Goal: Task Accomplishment & Management: Manage account settings

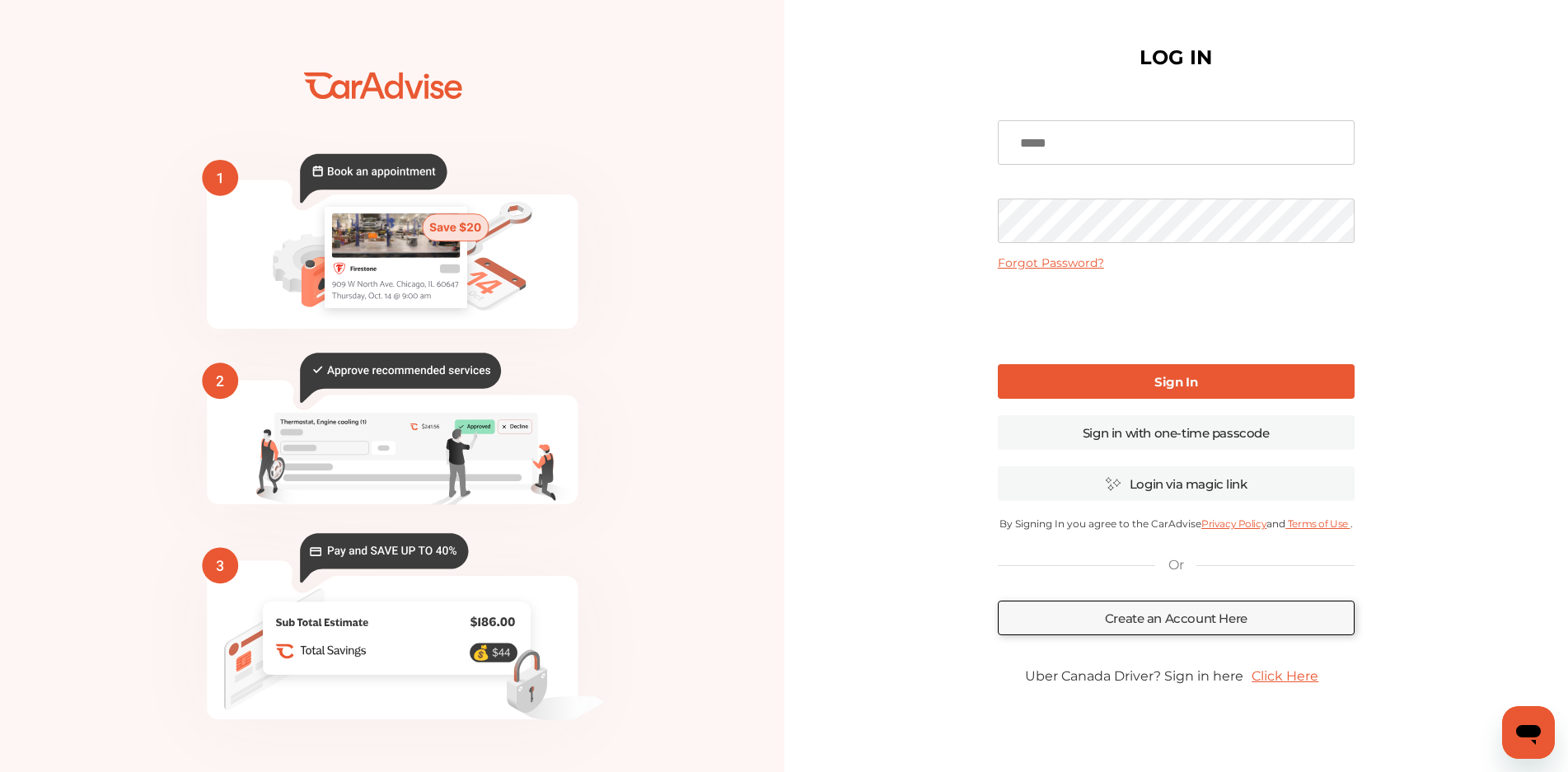
click at [1129, 160] on input at bounding box center [1175, 142] width 357 height 44
type input "**********"
click at [1202, 386] on link "Sign In" at bounding box center [1175, 381] width 357 height 35
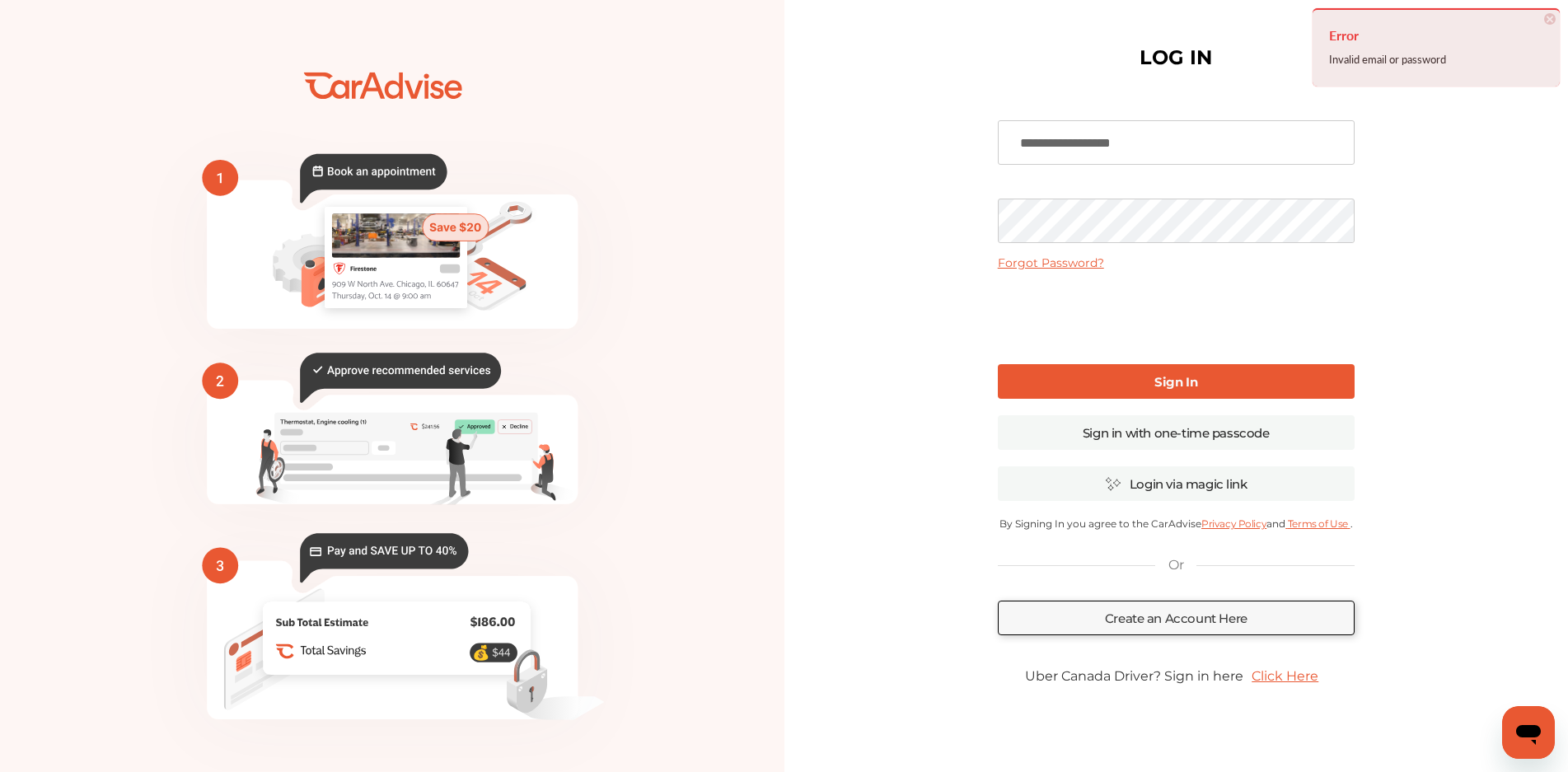
click at [1238, 153] on input "**********" at bounding box center [1175, 142] width 357 height 44
click at [1192, 440] on link "Sign in with one-time passcode" at bounding box center [1175, 432] width 357 height 35
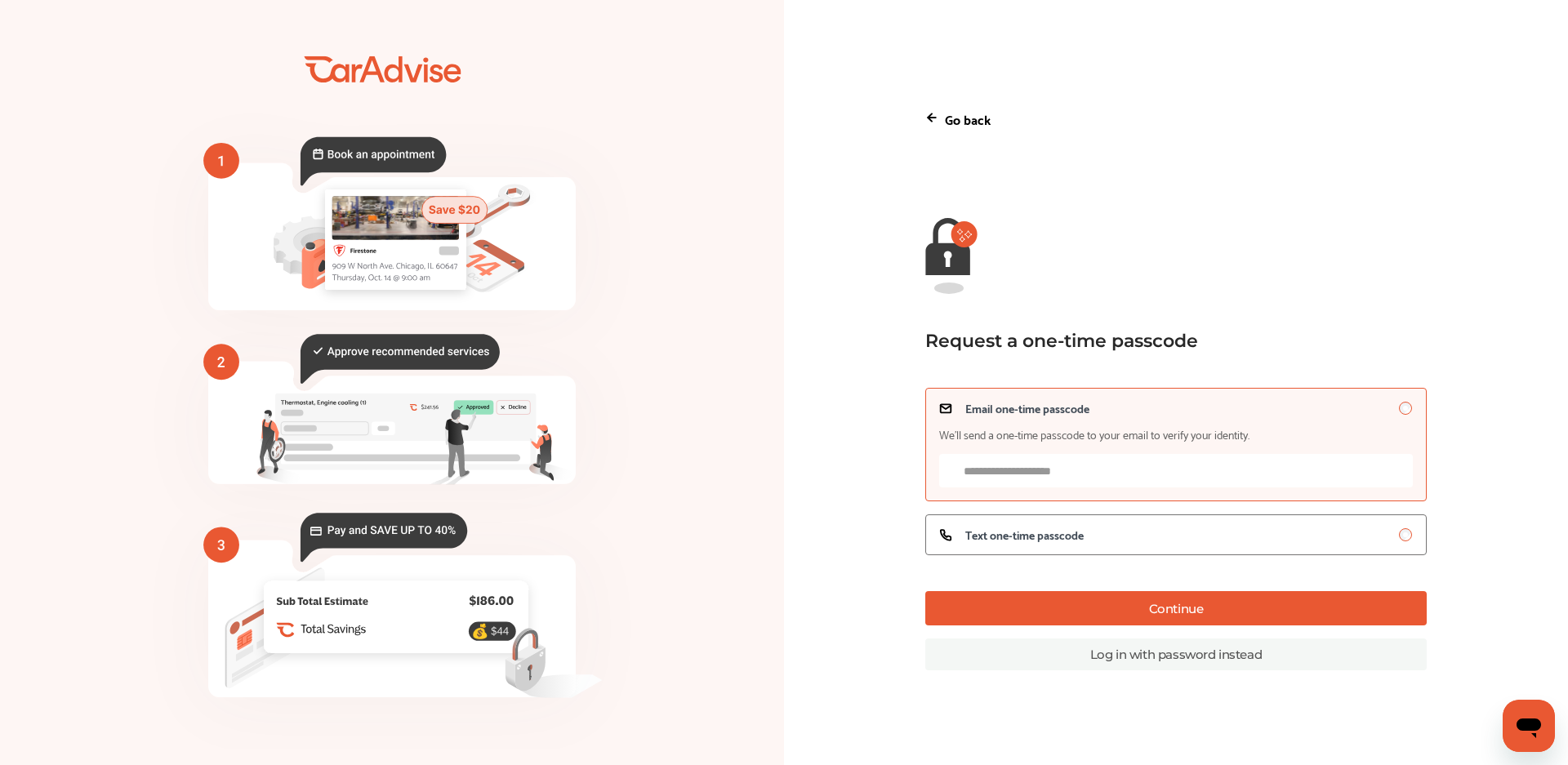
click at [1044, 469] on input "Email one-time passcode We’ll send a one-time passcode to your email to verify …" at bounding box center [1175, 471] width 474 height 34
type input "**********"
click at [1114, 623] on button "Continue" at bounding box center [1176, 608] width 502 height 35
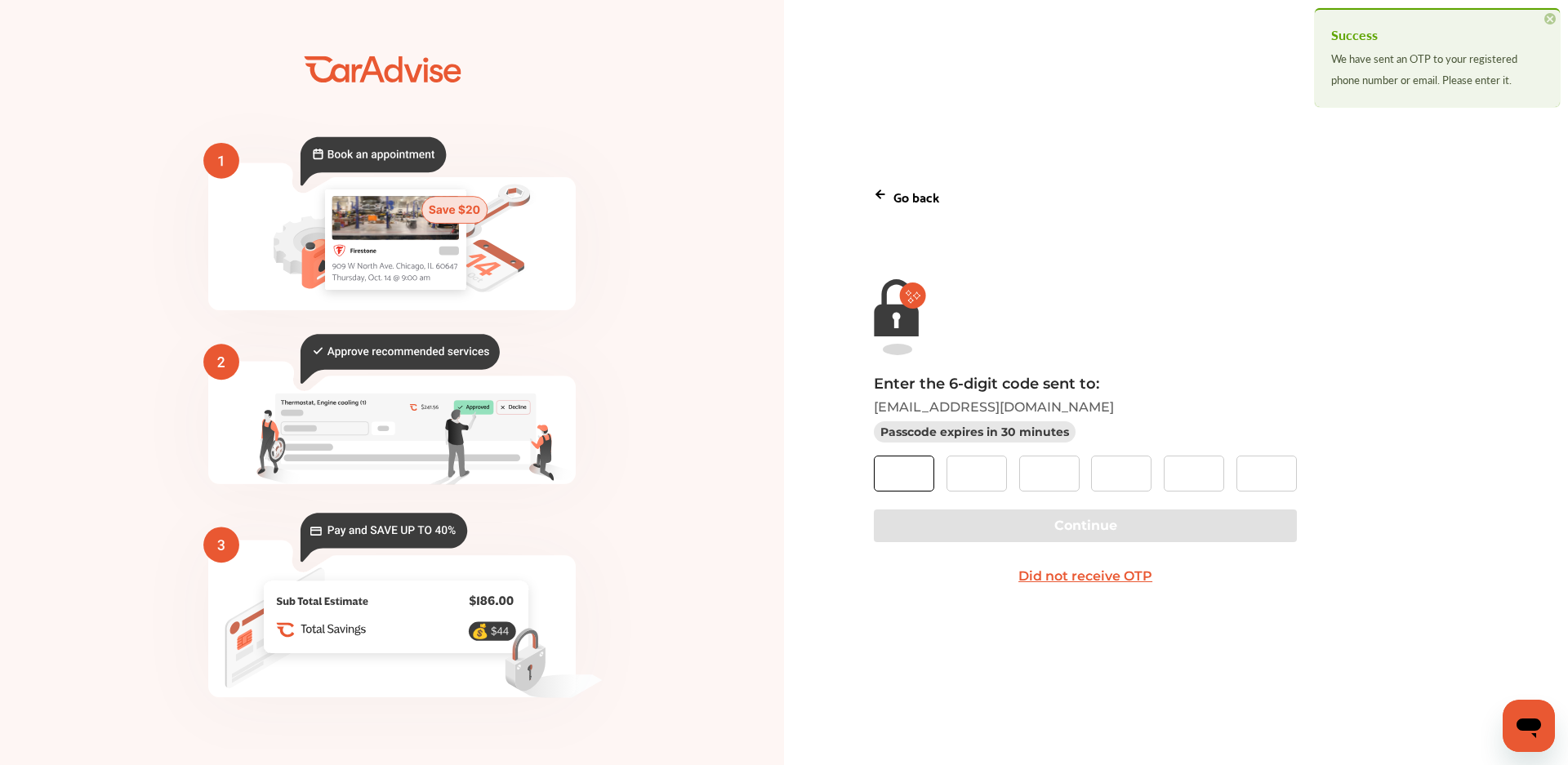
click at [924, 461] on input "text" at bounding box center [904, 474] width 61 height 36
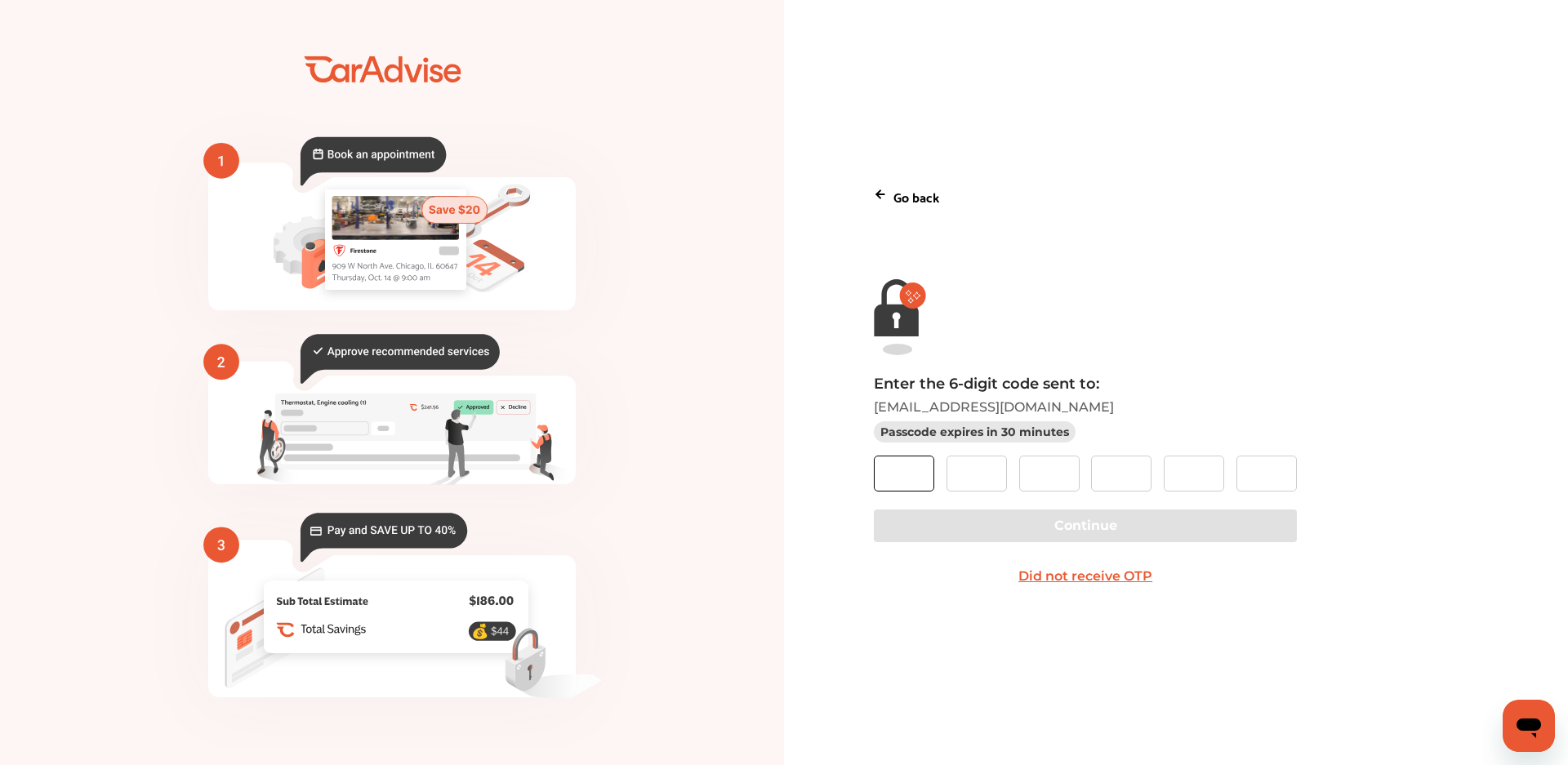
type input "*"
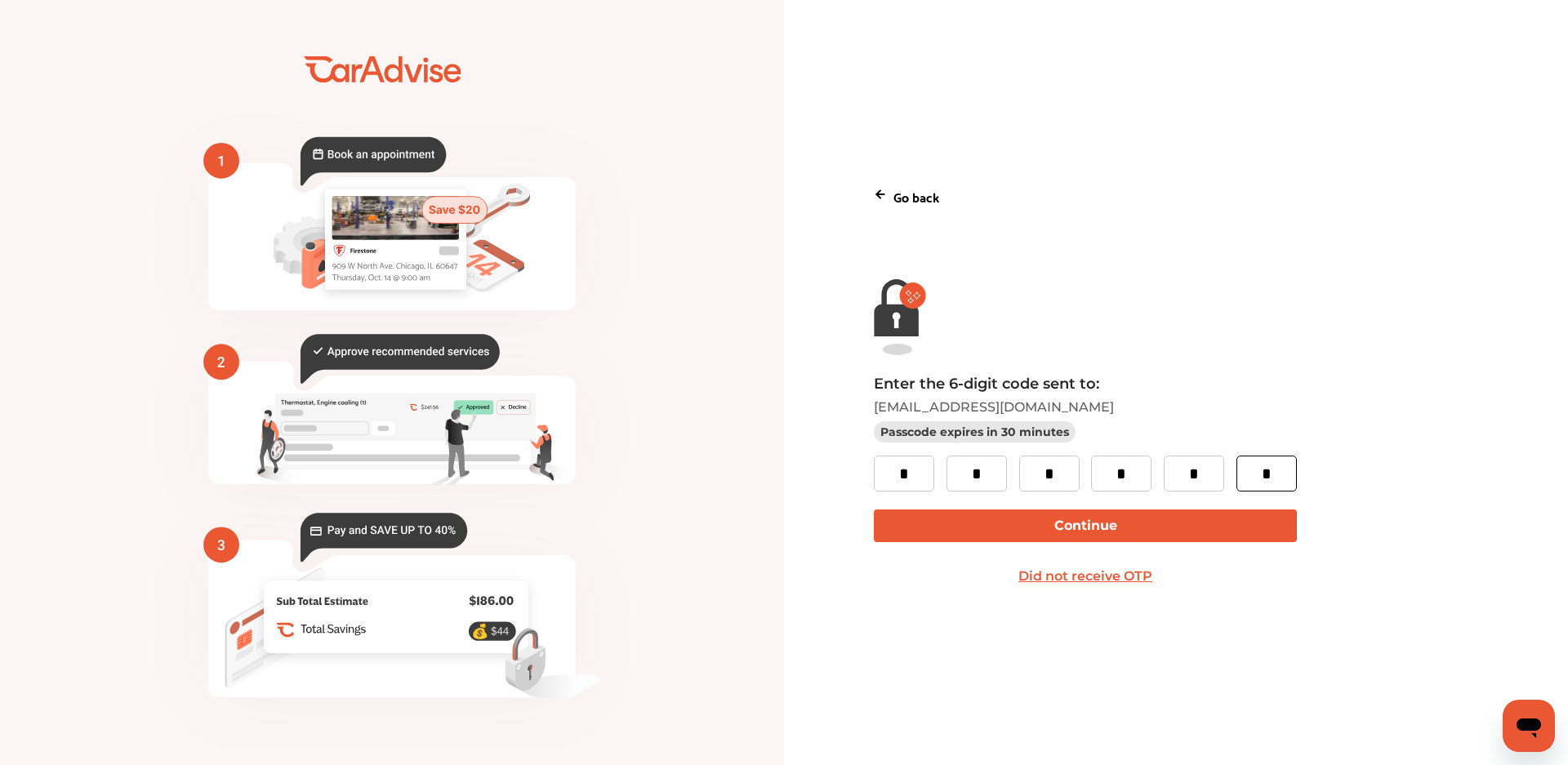
type input "*"
click at [1009, 538] on button "Continue" at bounding box center [1085, 526] width 422 height 33
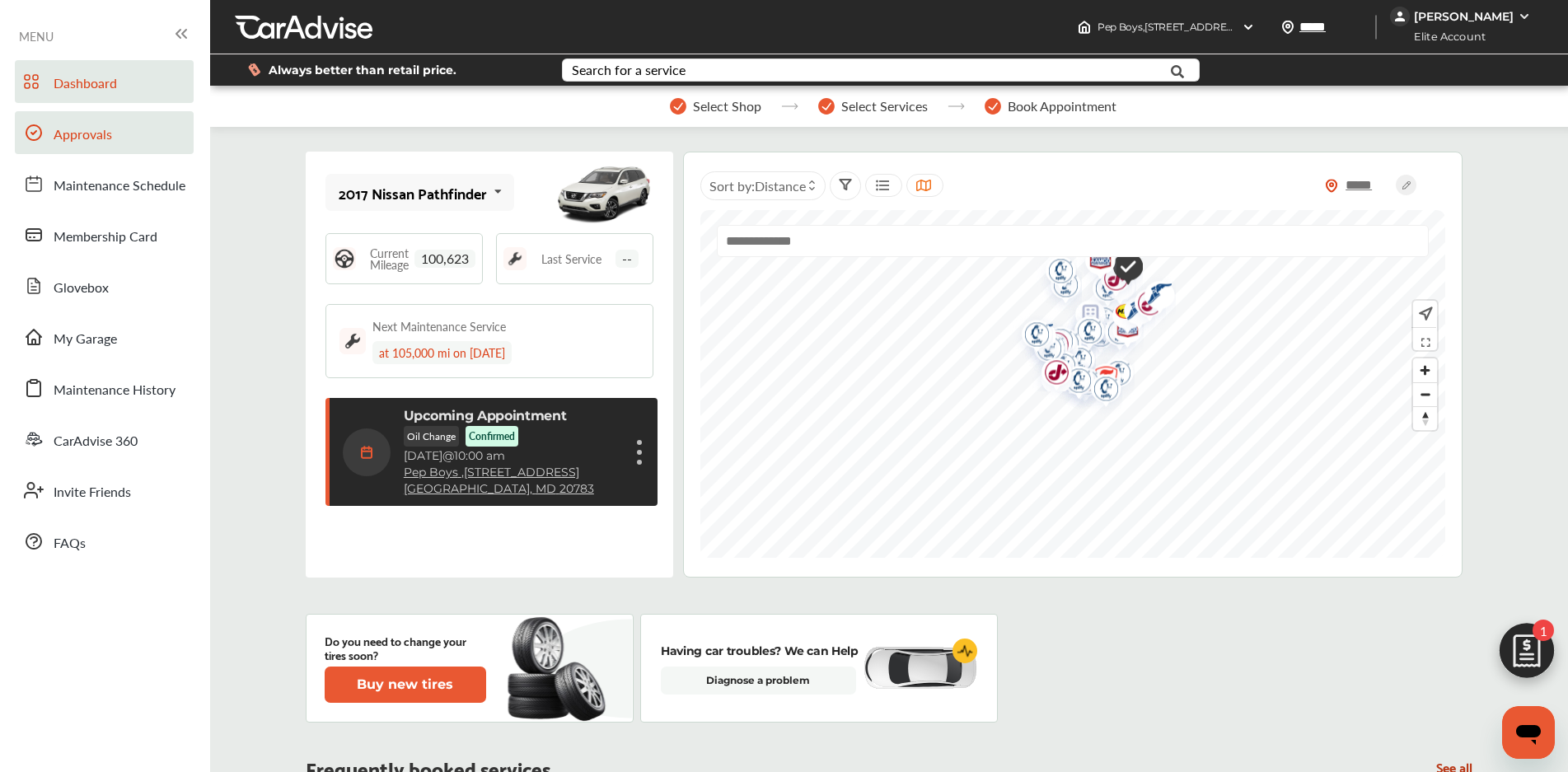
click at [102, 134] on span "Approvals" at bounding box center [83, 135] width 59 height 21
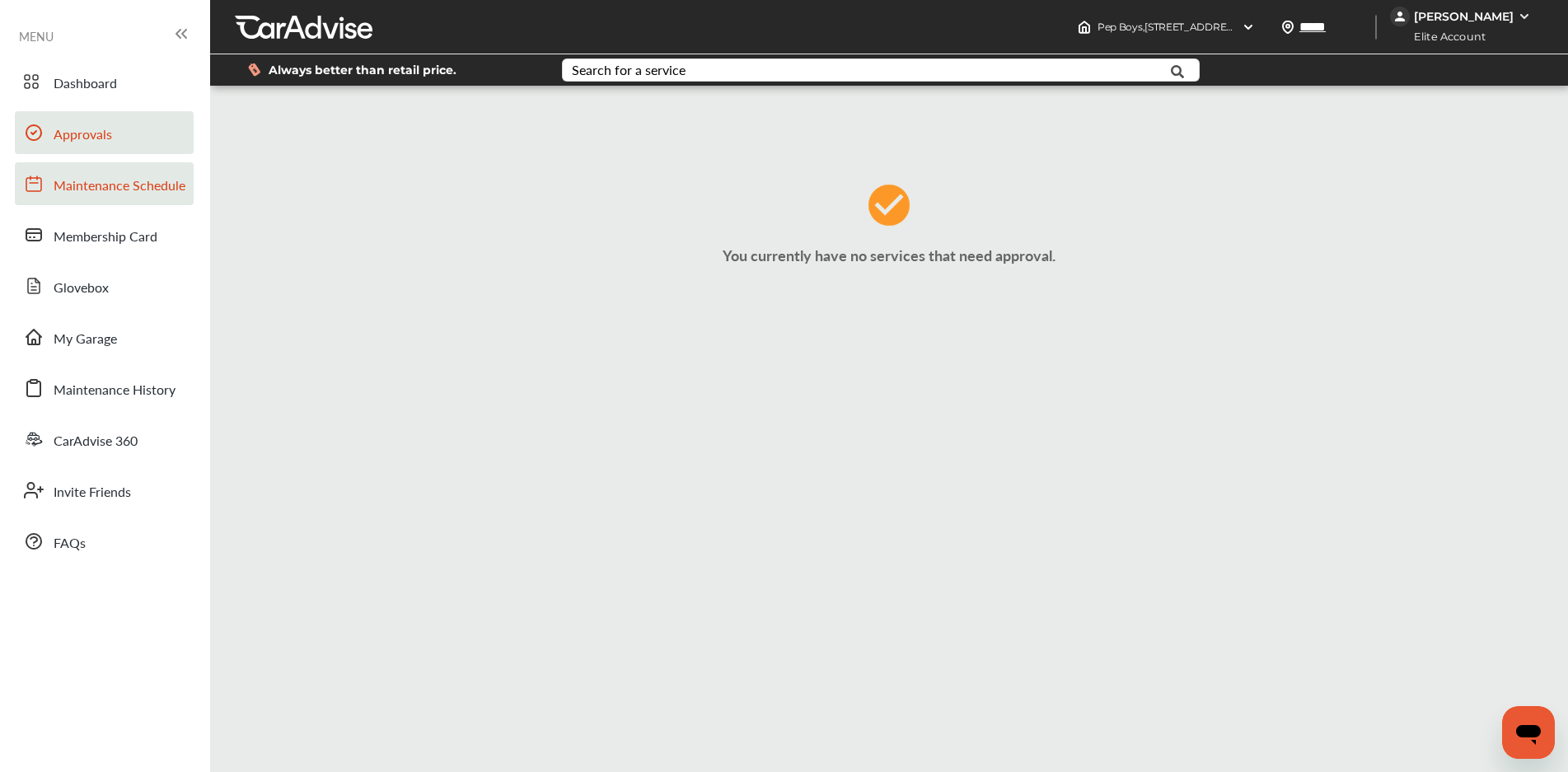
click at [109, 186] on span "Maintenance Schedule" at bounding box center [119, 186] width 132 height 21
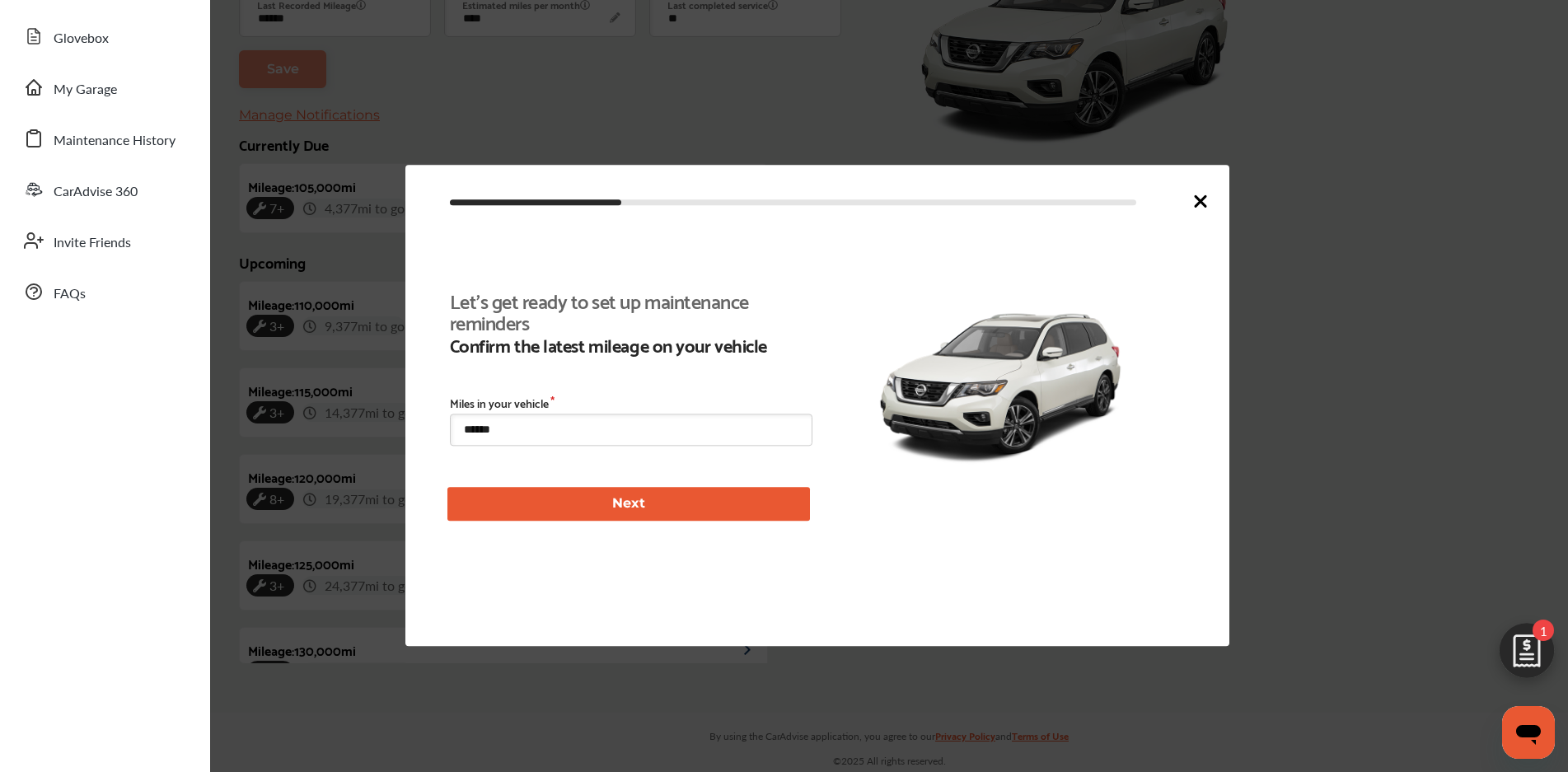
scroll to position [381, 0]
click at [1205, 210] on icon at bounding box center [1200, 200] width 20 height 20
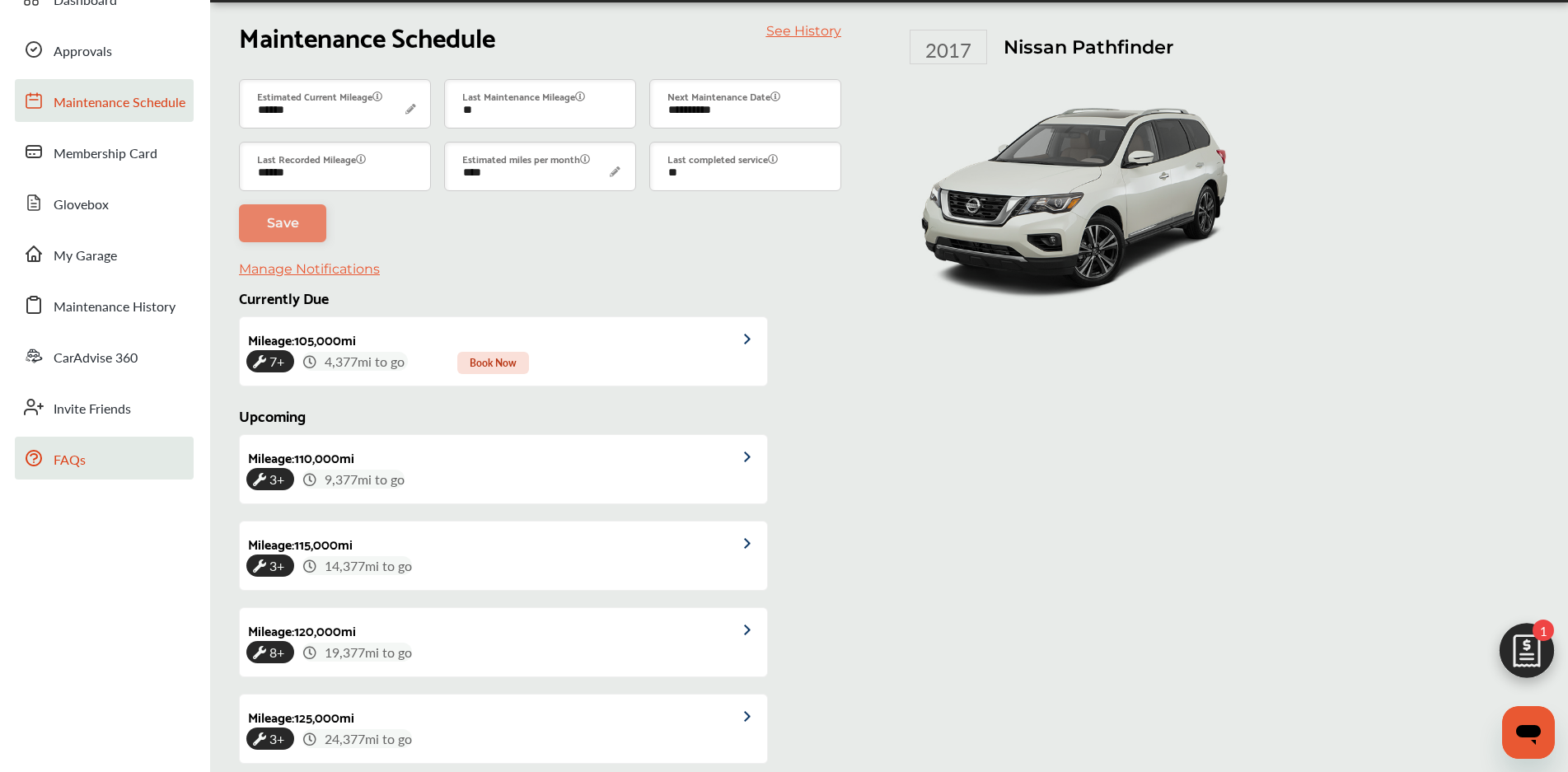
scroll to position [72, 0]
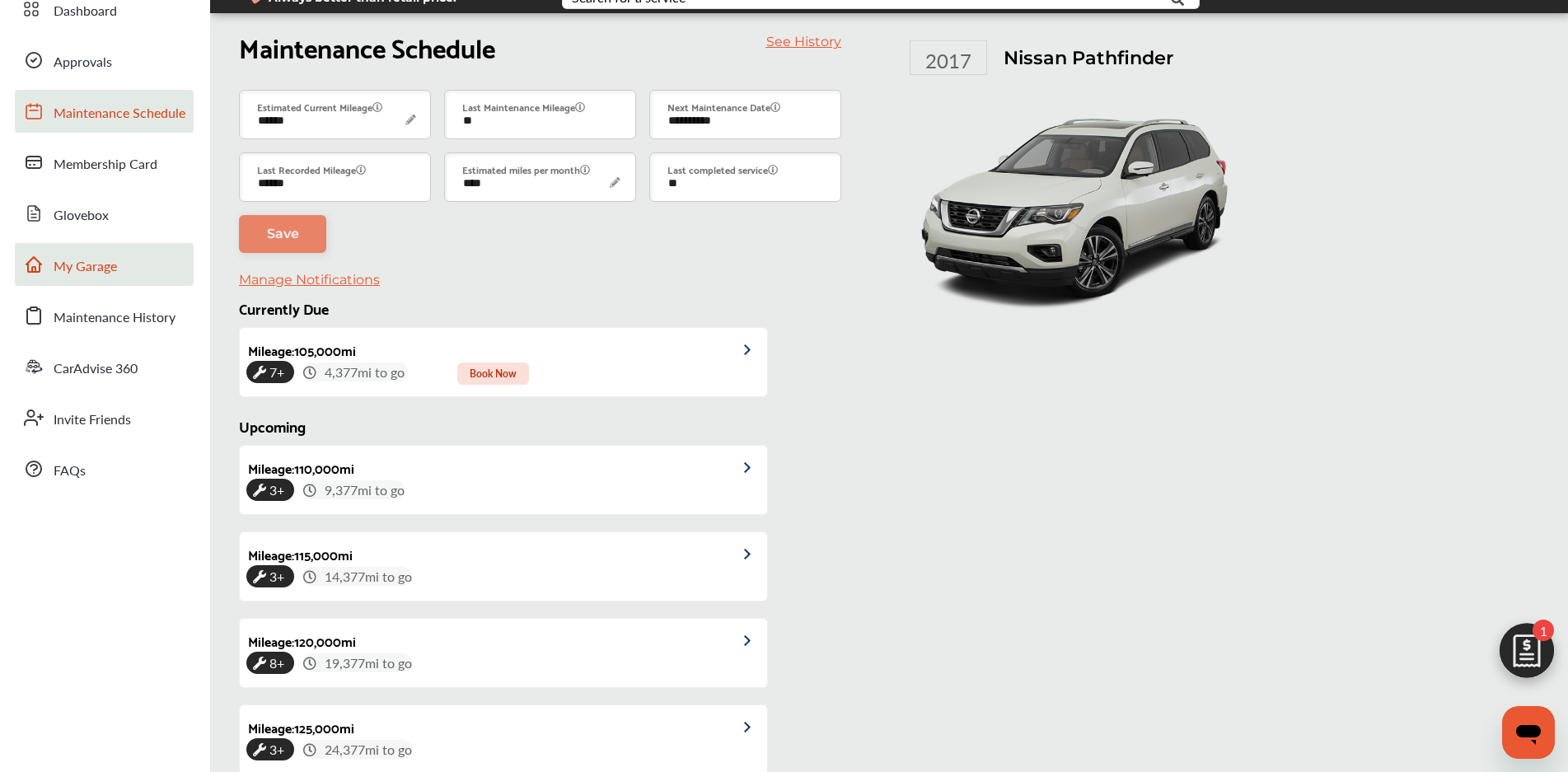
click at [109, 248] on link "My Garage" at bounding box center [104, 264] width 179 height 43
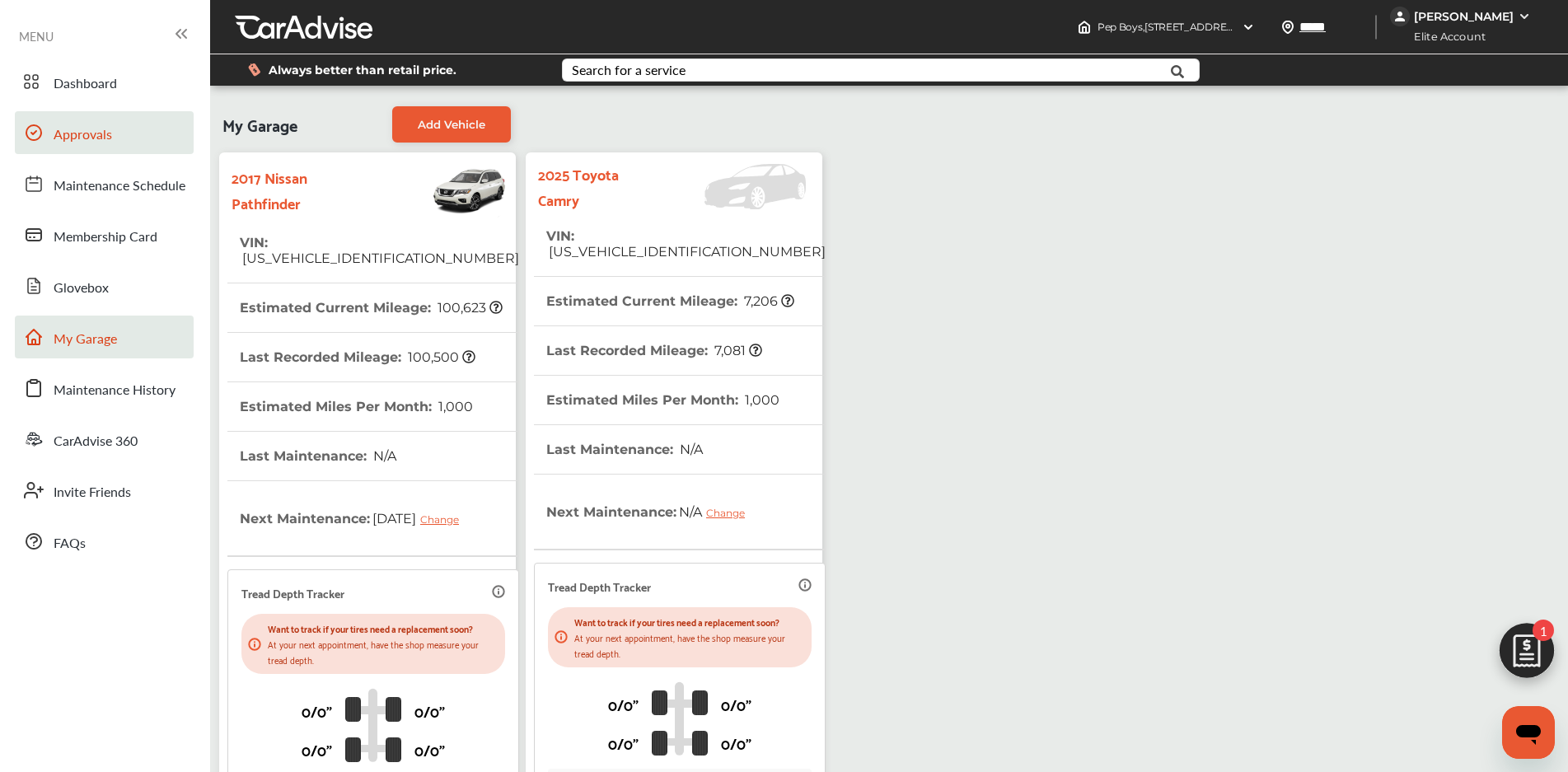
click at [88, 125] on span "Approvals" at bounding box center [83, 135] width 59 height 21
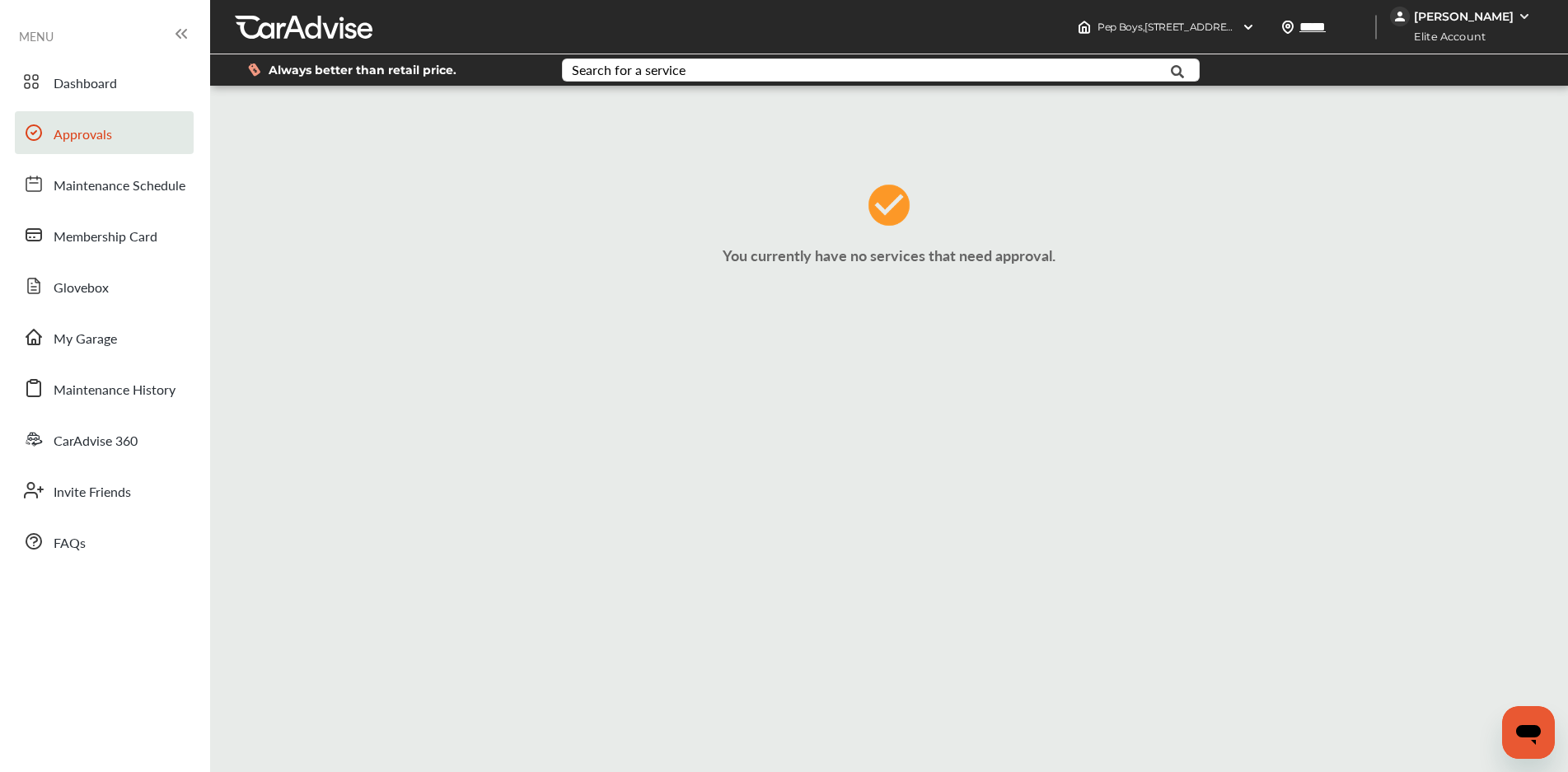
click at [1522, 20] on img at bounding box center [1524, 16] width 13 height 13
